Goal: Transaction & Acquisition: Purchase product/service

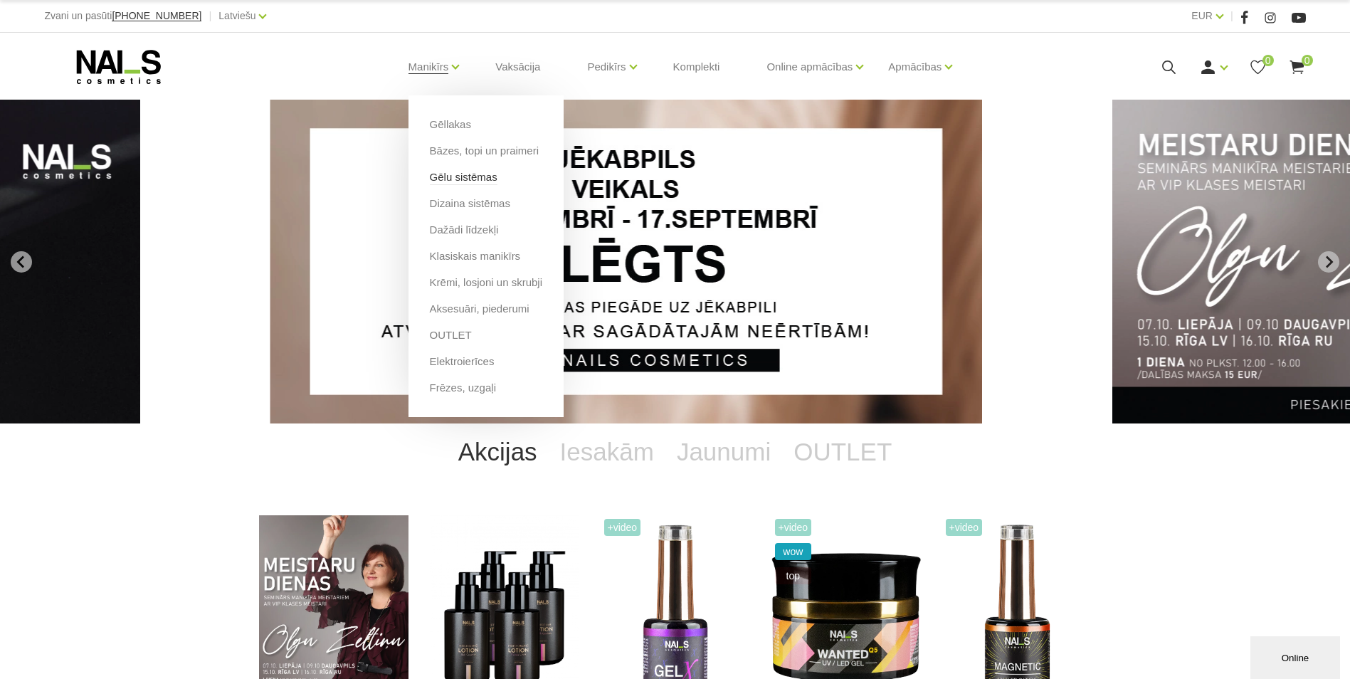
click at [463, 179] on link "Gēlu sistēmas" at bounding box center [464, 177] width 68 height 16
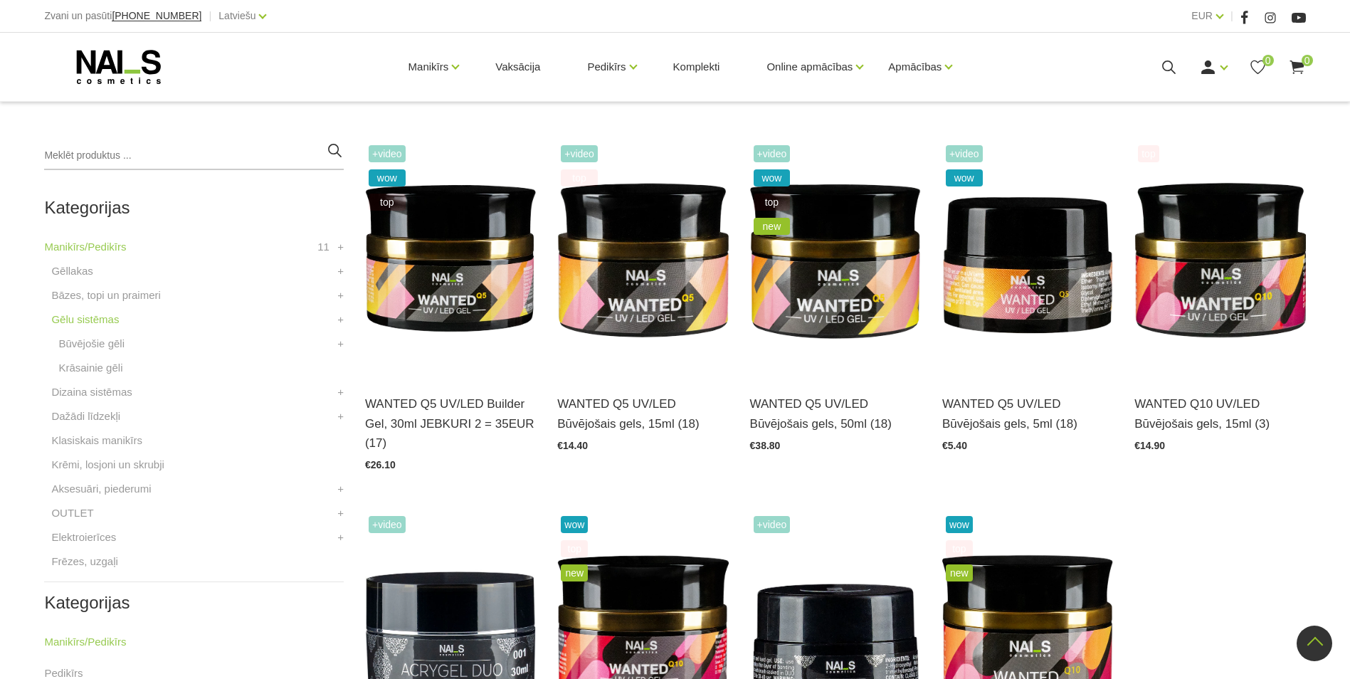
scroll to position [285, 0]
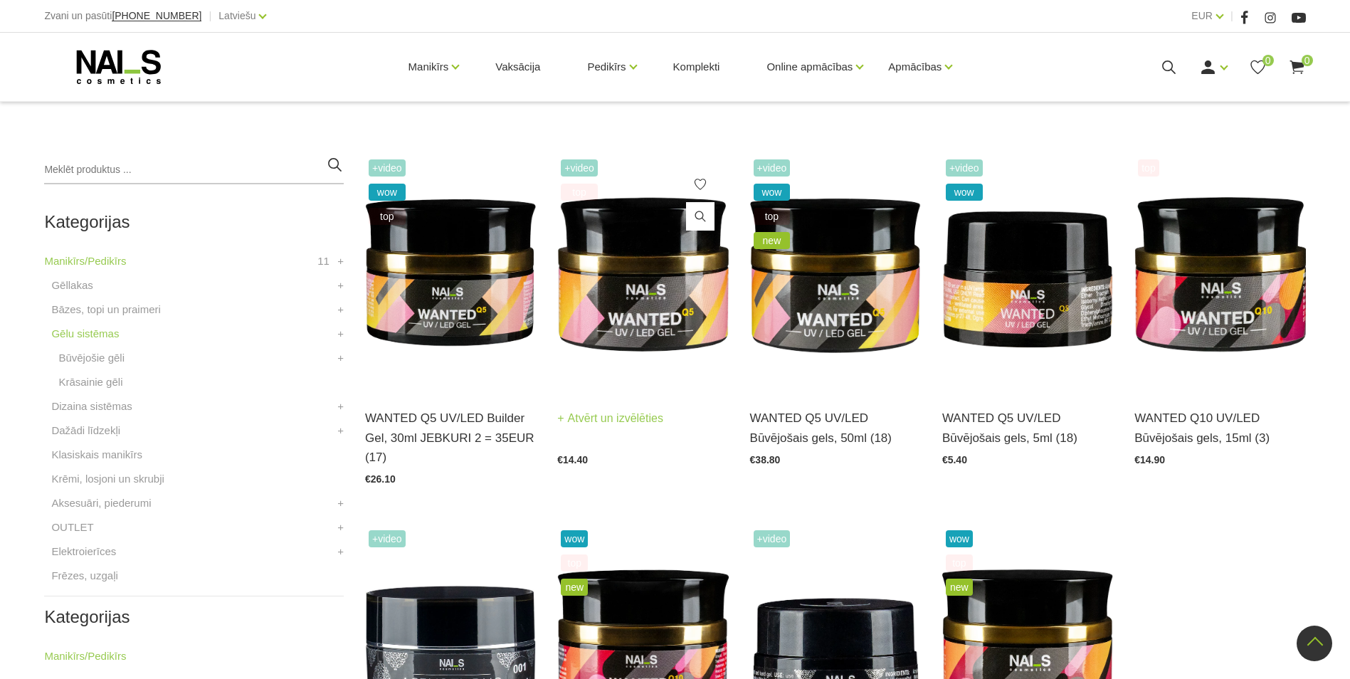
click at [644, 274] on img at bounding box center [642, 273] width 171 height 235
click at [112, 359] on link "Būvējošie gēli" at bounding box center [91, 357] width 66 height 17
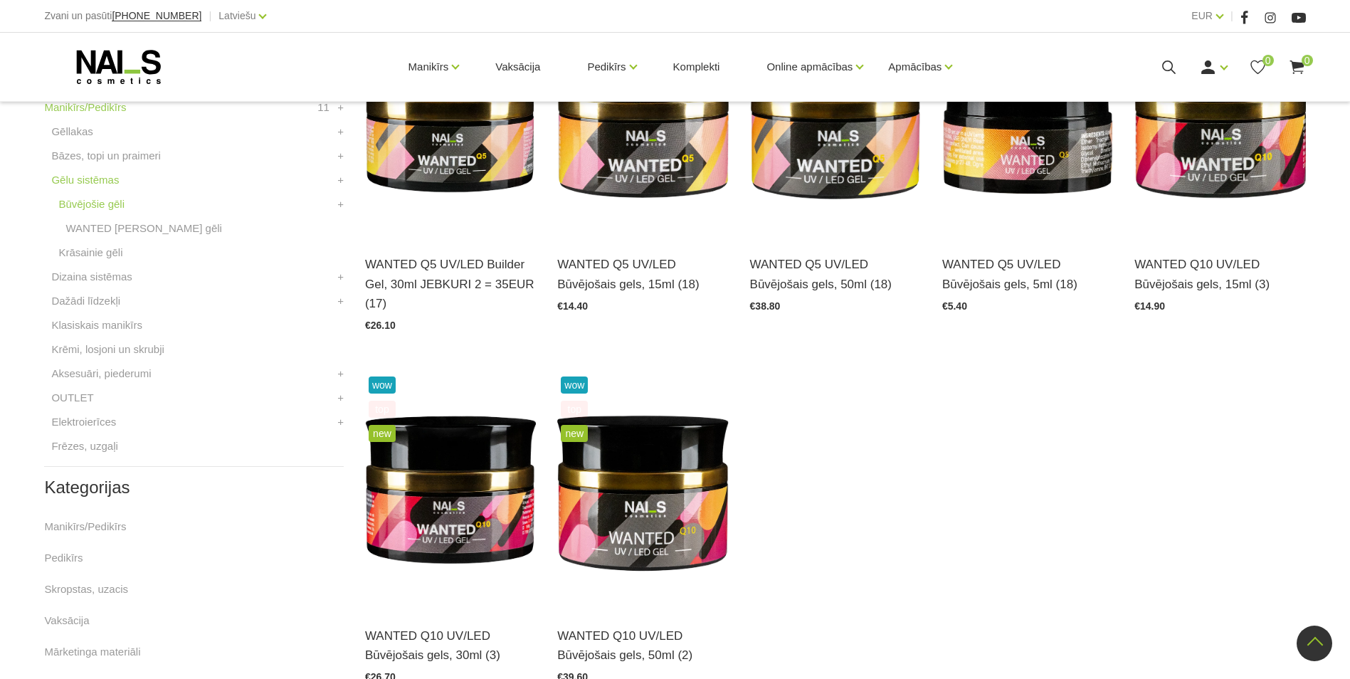
scroll to position [356, 0]
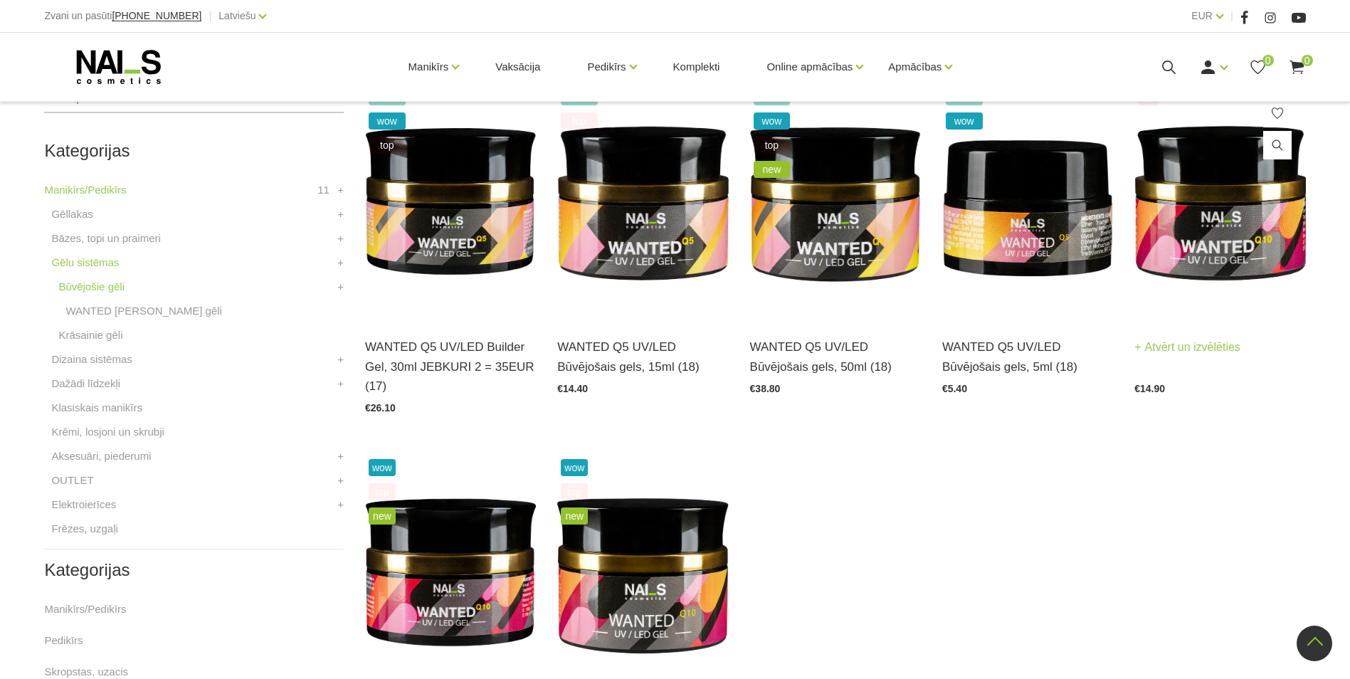
click at [1231, 227] on img at bounding box center [1219, 202] width 171 height 235
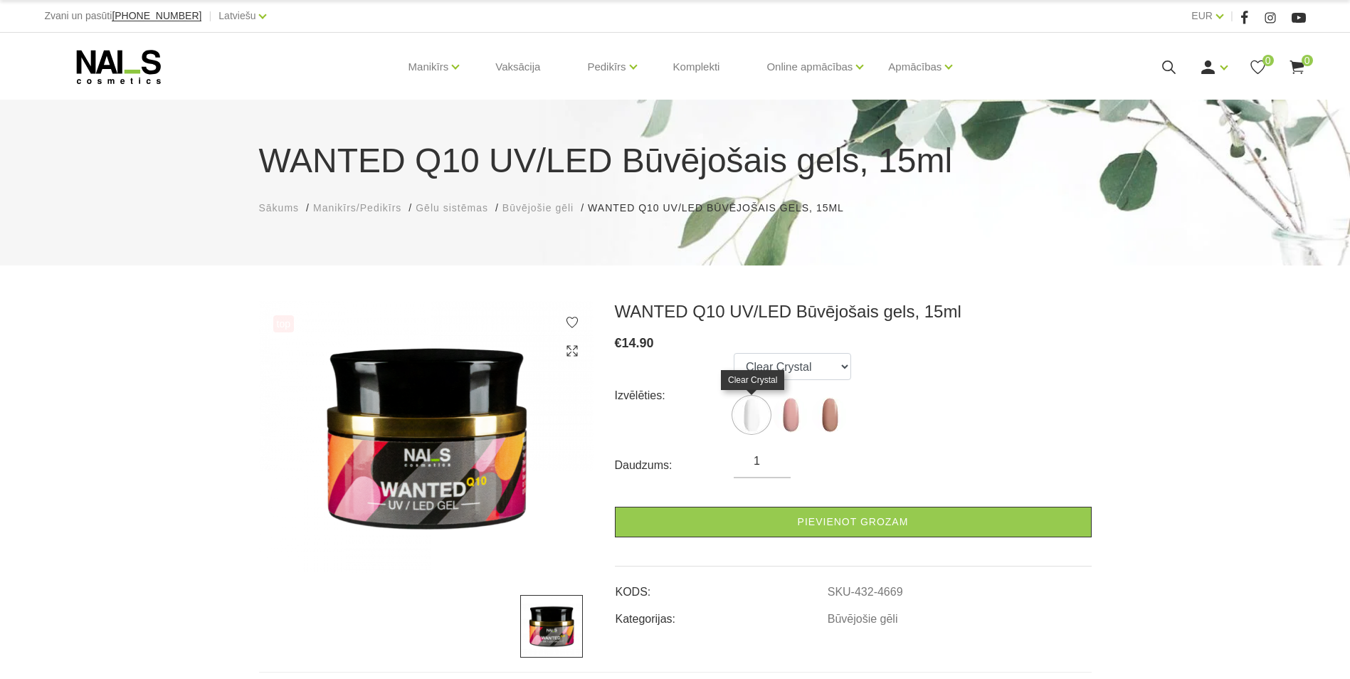
click at [753, 423] on img at bounding box center [752, 415] width 36 height 36
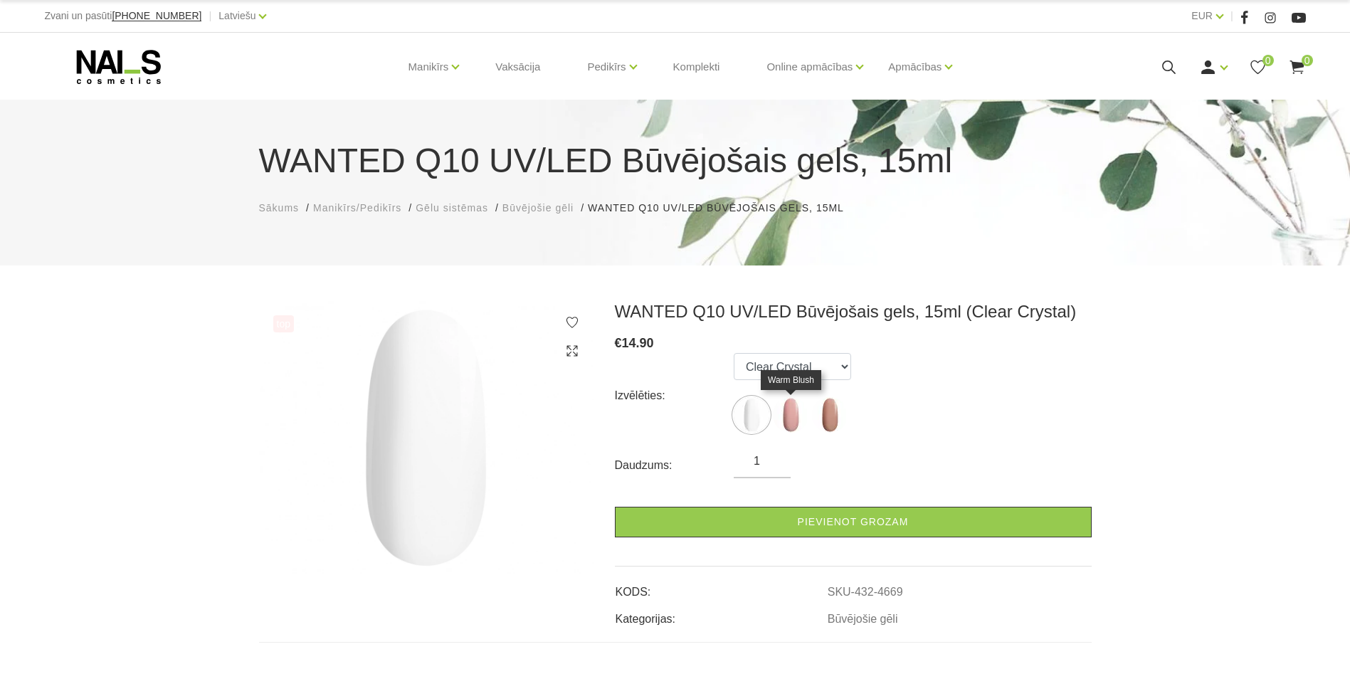
click at [789, 421] on img at bounding box center [791, 415] width 36 height 36
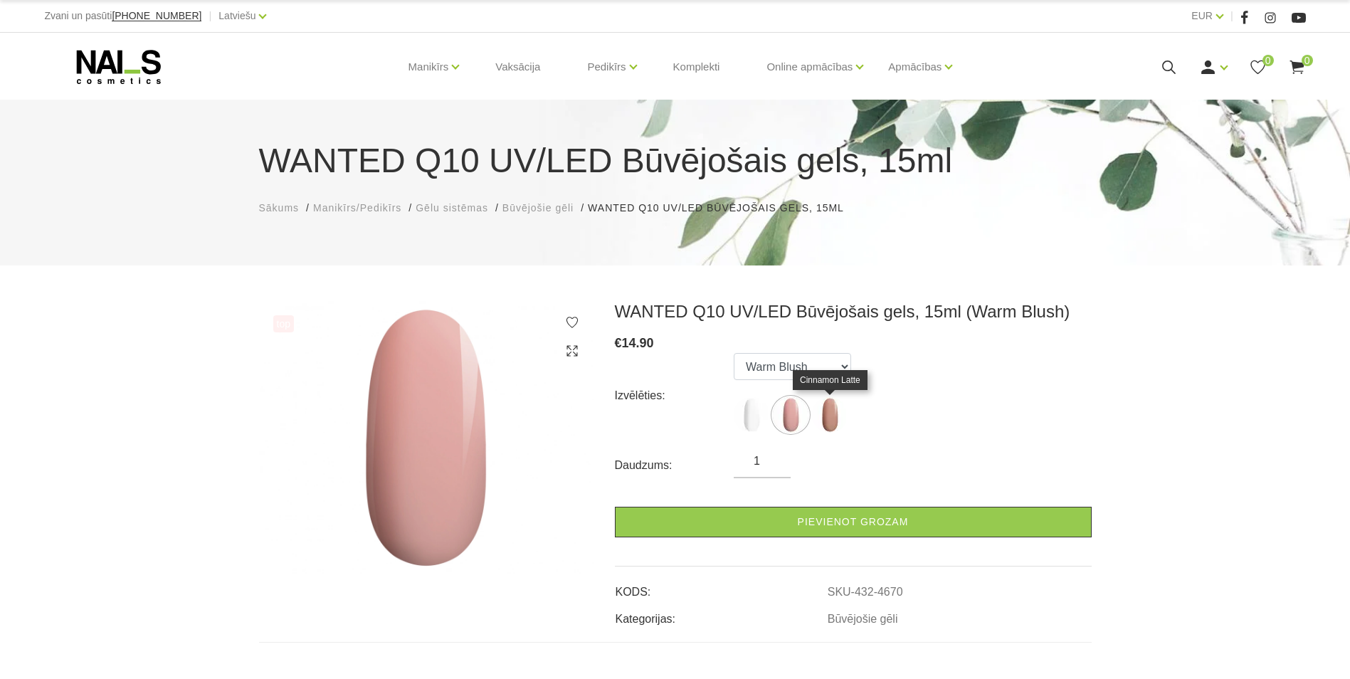
click at [823, 419] on img at bounding box center [830, 415] width 36 height 36
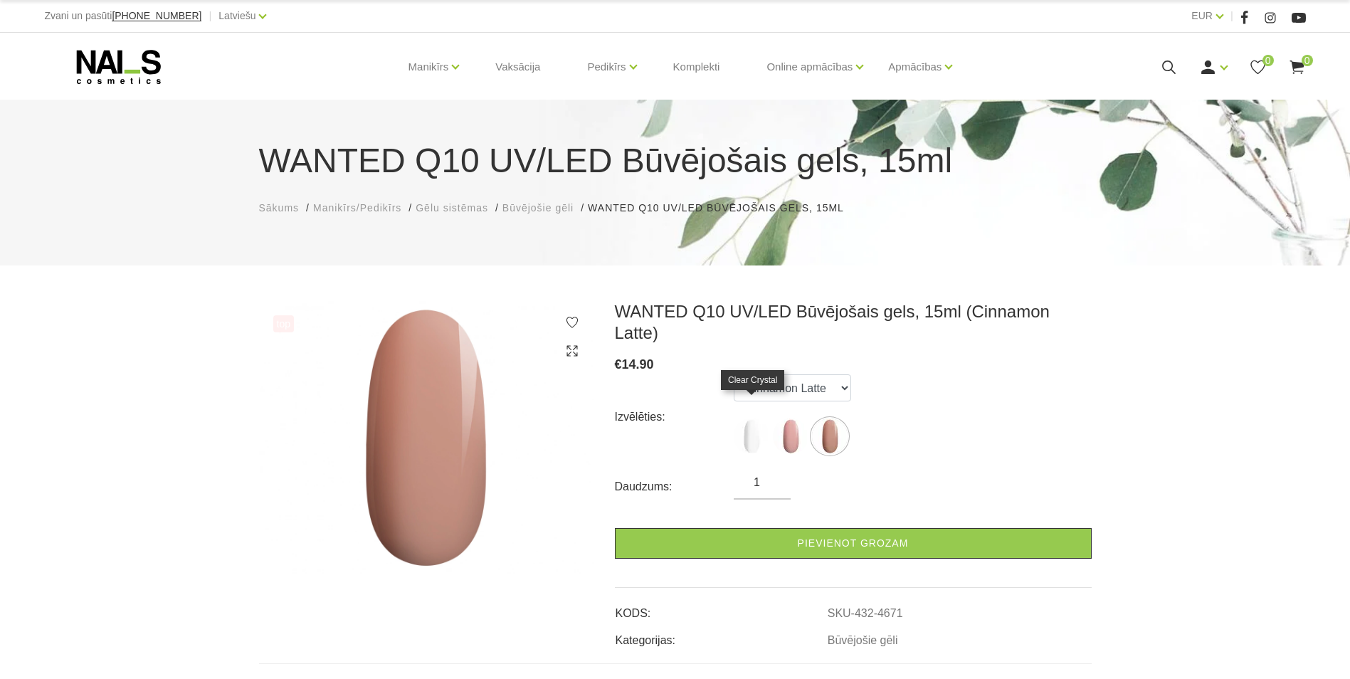
click at [754, 418] on img at bounding box center [752, 436] width 36 height 36
select select "4669"
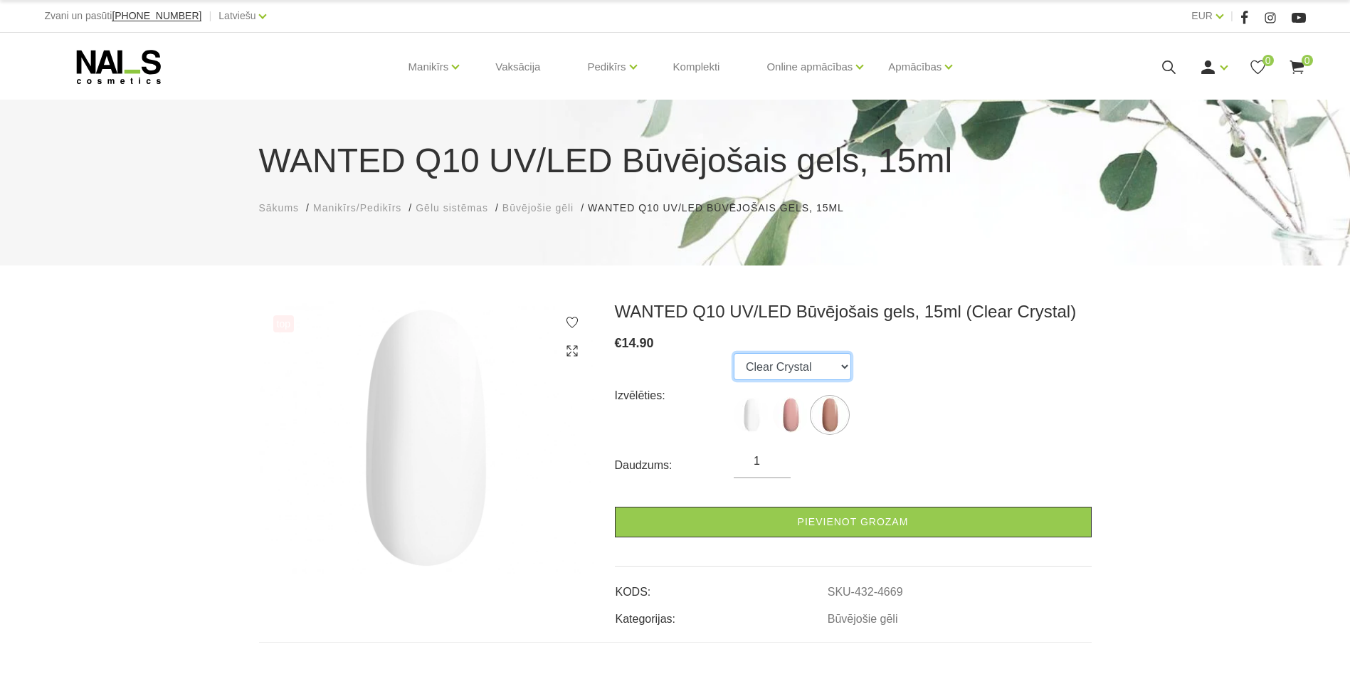
click at [826, 369] on select "Clear Crystal Warm Blush Cinnamon Latte" at bounding box center [792, 366] width 117 height 27
click at [999, 373] on div "Izvēlēties: Clear Crystal Warm Blush Cinnamon Latte" at bounding box center [853, 395] width 477 height 85
click at [1245, 19] on icon at bounding box center [1245, 18] width 9 height 14
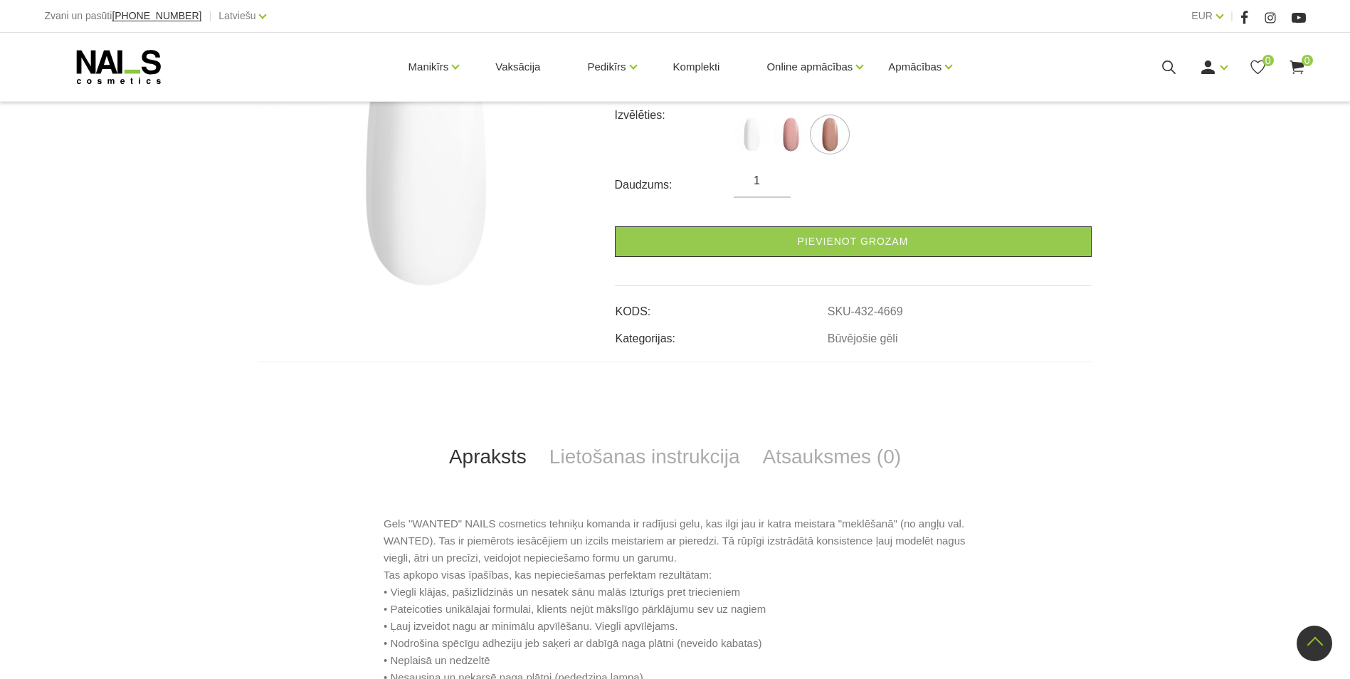
scroll to position [208, 0]
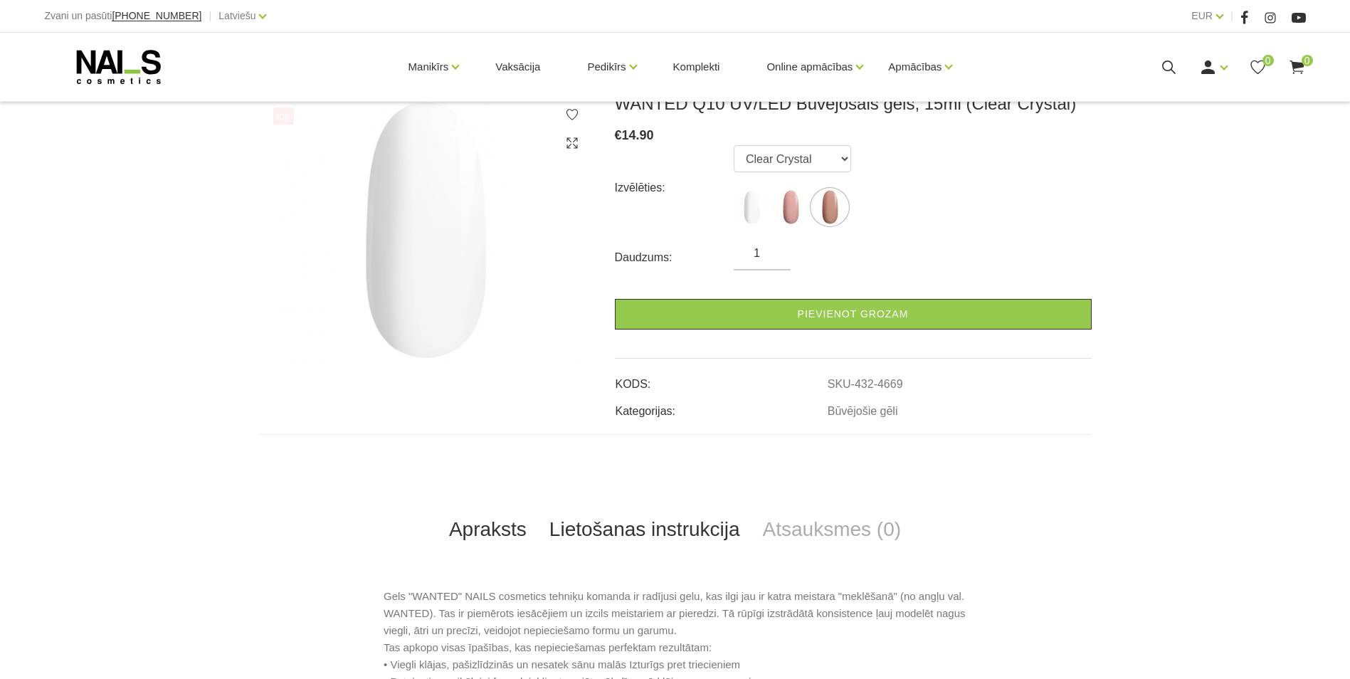
click at [685, 534] on link "Lietošanas instrukcija" at bounding box center [645, 529] width 214 height 47
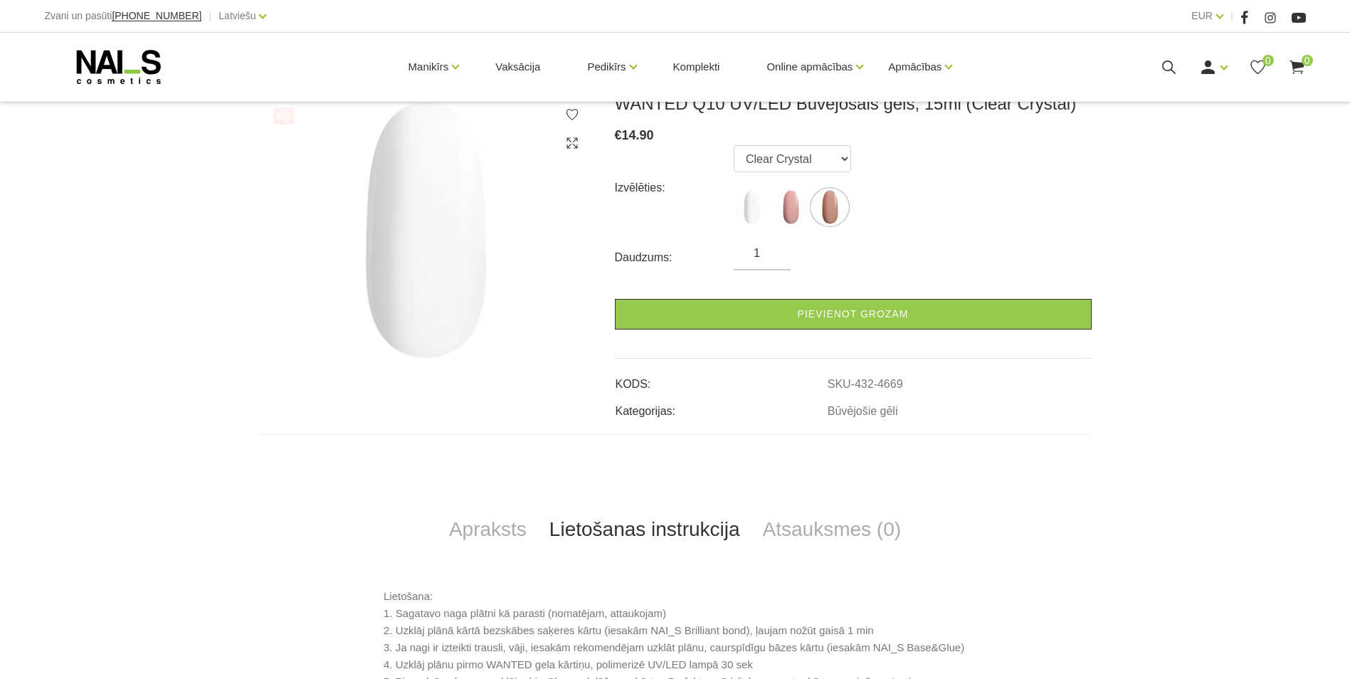
scroll to position [564, 0]
